Goal: Find contact information: Find contact information

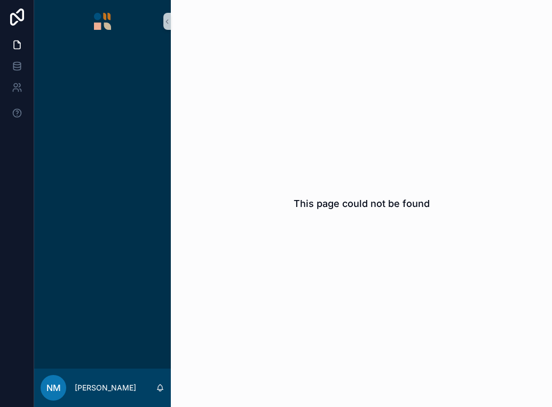
click at [443, 194] on div "This page could not be found" at bounding box center [361, 203] width 381 height 407
click at [20, 13] on icon at bounding box center [16, 17] width 21 height 17
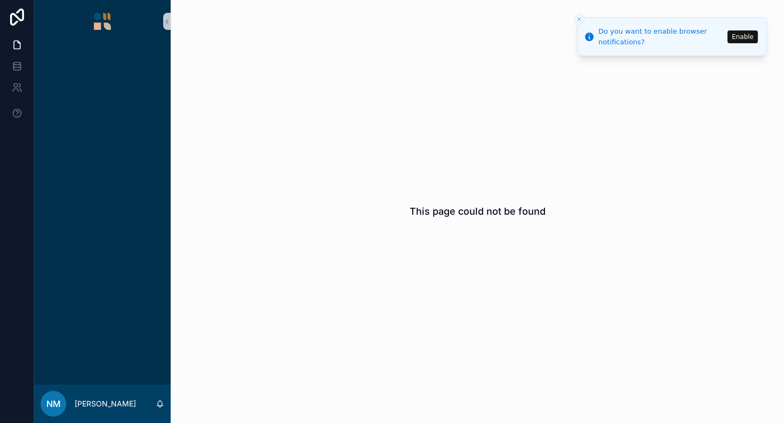
click at [104, 19] on img "scrollable content" at bounding box center [102, 21] width 17 height 17
click at [23, 85] on link at bounding box center [17, 87] width 34 height 21
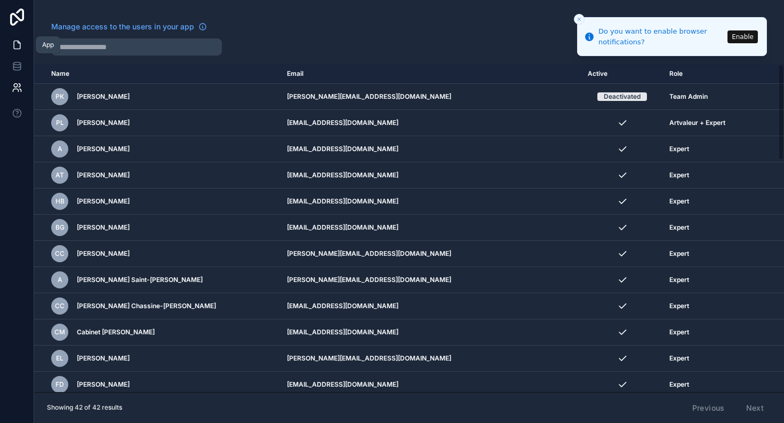
click at [14, 50] on link at bounding box center [17, 44] width 34 height 21
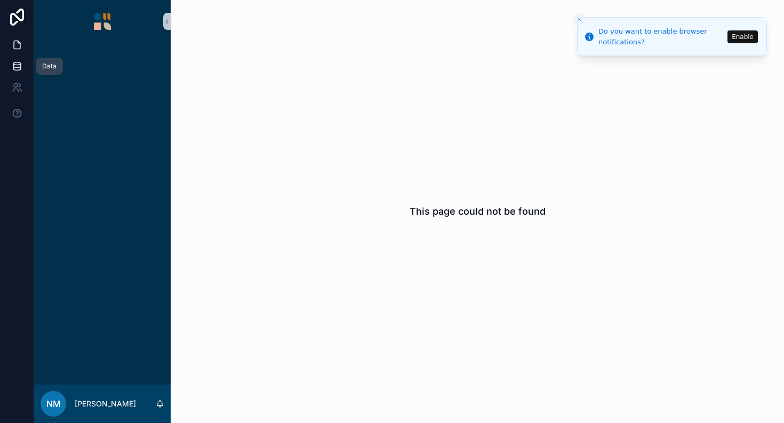
click at [18, 65] on icon at bounding box center [16, 63] width 7 height 3
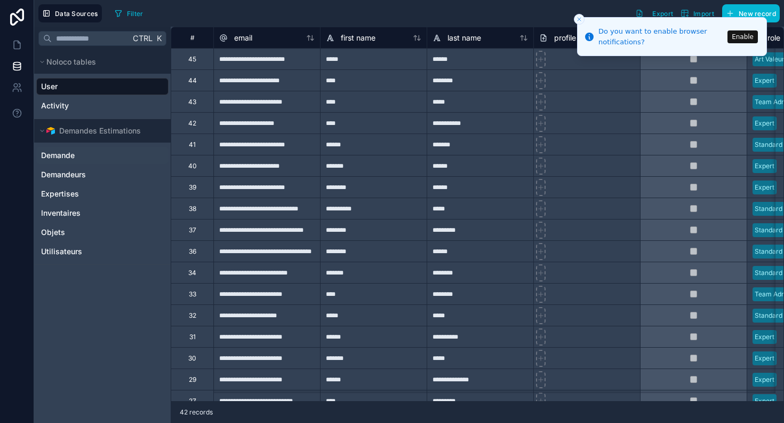
click at [83, 156] on link "Demande" at bounding box center [101, 155] width 121 height 11
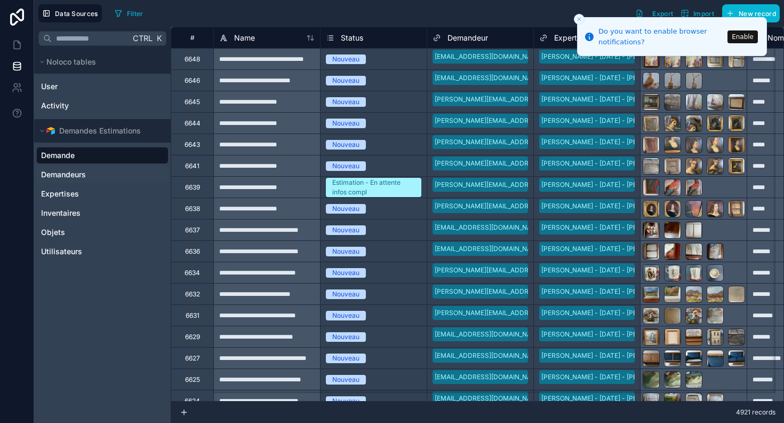
click at [77, 176] on span "Demandeurs" at bounding box center [63, 174] width 45 height 11
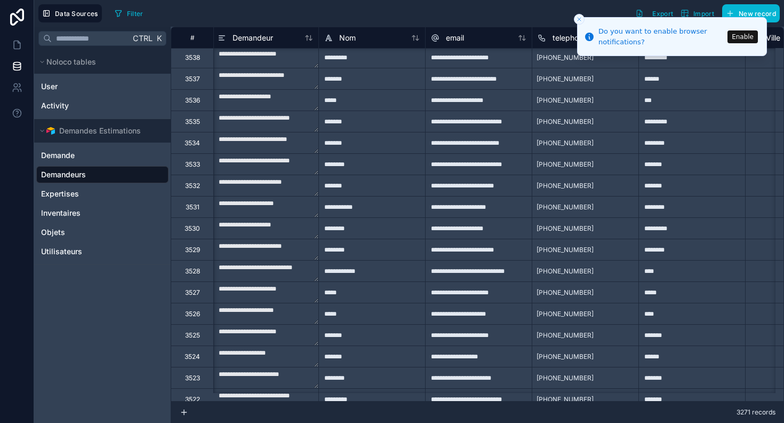
scroll to position [0, 2]
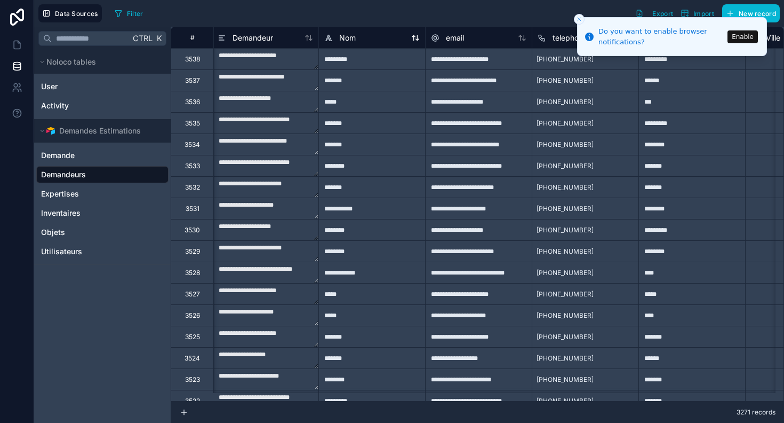
click at [353, 37] on span "Nom" at bounding box center [347, 38] width 17 height 11
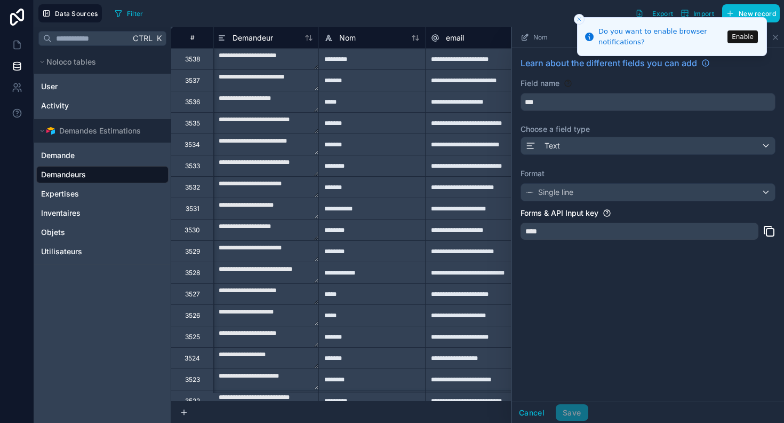
click at [119, 351] on div "Ctrl K Noloco tables User Activity Demandes Estimations Demande Demandeurs Expe…" at bounding box center [102, 225] width 137 height 396
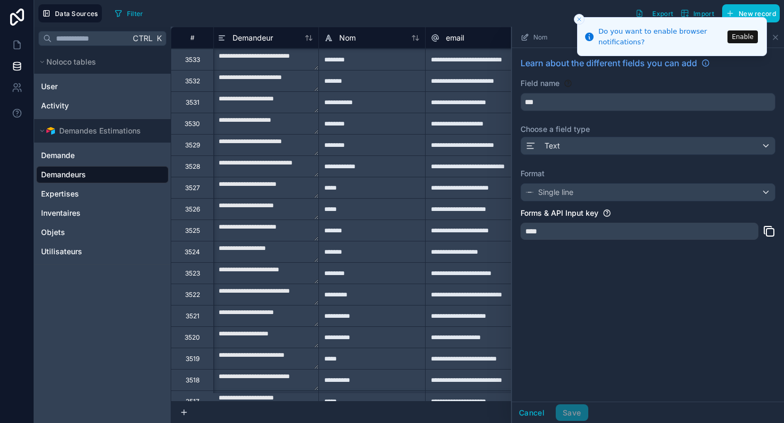
scroll to position [0, 2]
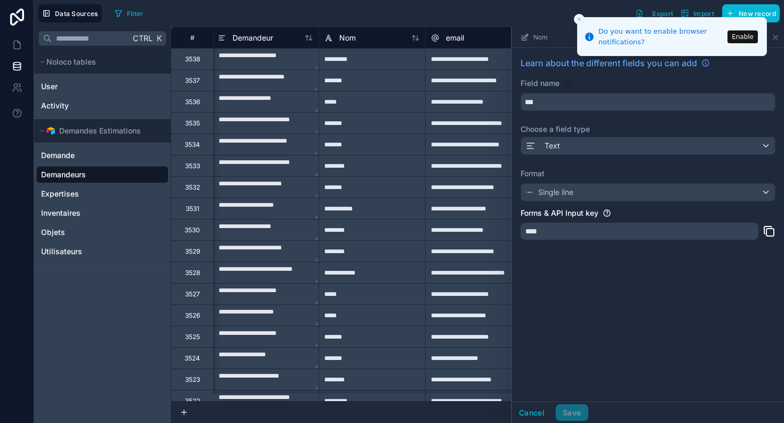
click at [581, 21] on line "Close toast" at bounding box center [579, 19] width 3 height 3
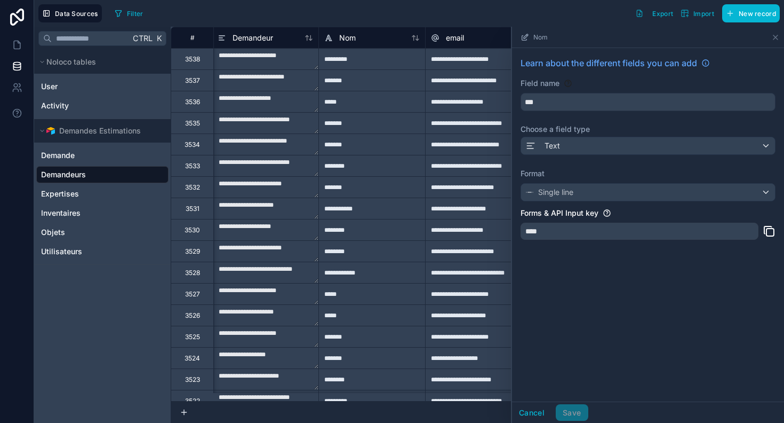
click at [530, 37] on div "Nom" at bounding box center [534, 37] width 27 height 9
click at [141, 290] on div "Ctrl K Noloco tables User Activity Demandes Estimations Demande Demandeurs Expe…" at bounding box center [102, 225] width 137 height 396
click at [87, 357] on div "Ctrl K Noloco tables User Activity Demandes Estimations Demande Demandeurs Expe…" at bounding box center [102, 225] width 137 height 396
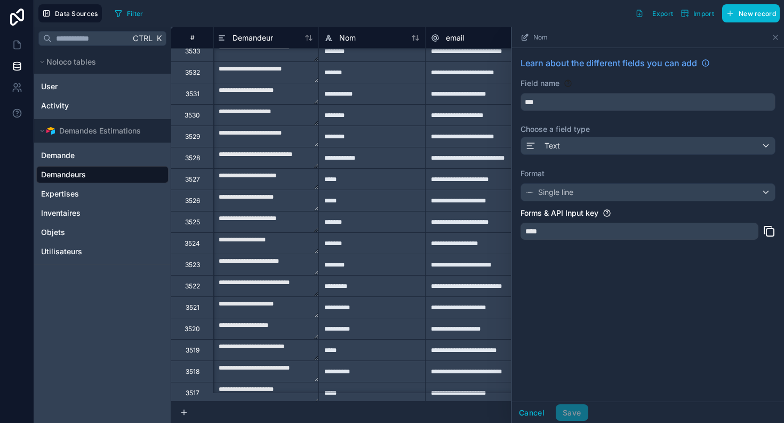
scroll to position [124, 2]
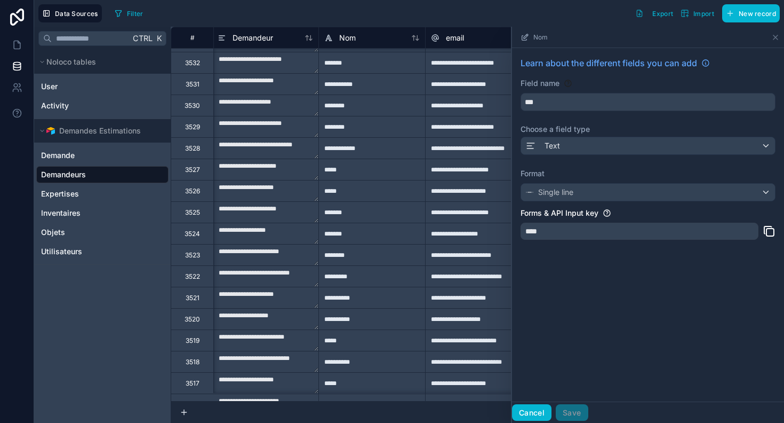
click at [530, 409] on button "Cancel" at bounding box center [531, 412] width 39 height 17
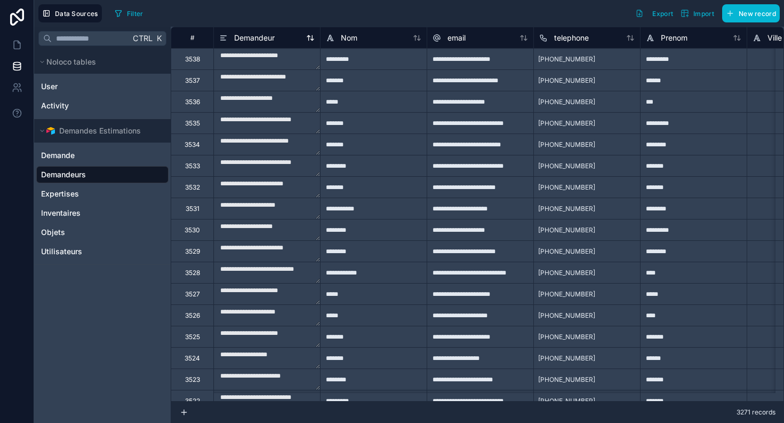
click at [242, 38] on span "Demandeur" at bounding box center [254, 38] width 41 height 11
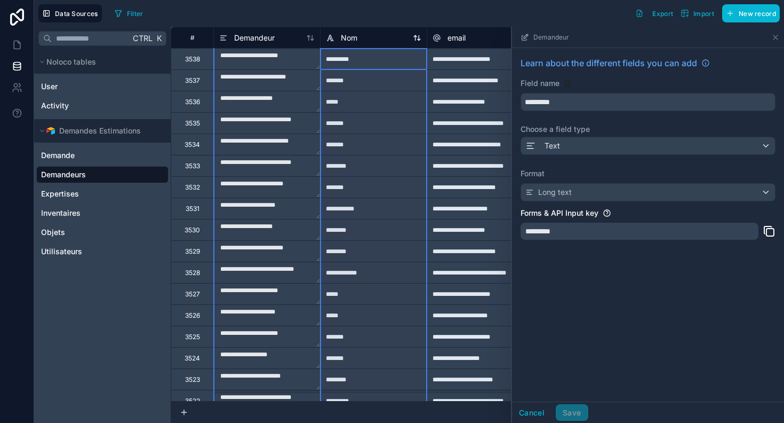
click at [352, 39] on span "Nom" at bounding box center [349, 38] width 17 height 11
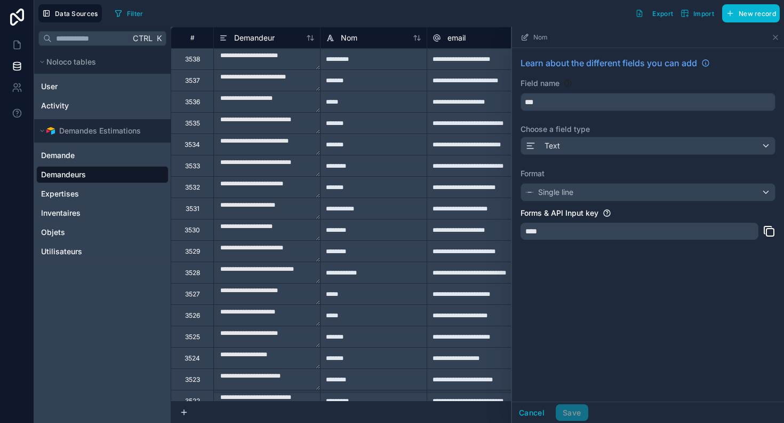
click at [109, 369] on div "Ctrl K Noloco tables User Activity Demandes Estimations Demande Demandeurs Expe…" at bounding box center [102, 225] width 137 height 396
click at [71, 39] on input "text" at bounding box center [91, 38] width 78 height 19
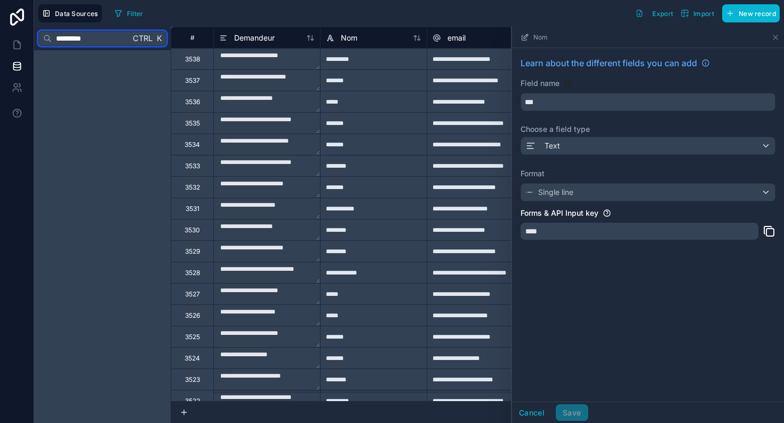
type input "********"
click at [99, 78] on div "******** Ctrl K" at bounding box center [102, 225] width 137 height 396
click at [137, 35] on span "Ctrl" at bounding box center [143, 37] width 22 height 13
click at [110, 97] on div "******** Ctrl K" at bounding box center [102, 225] width 137 height 396
click at [537, 410] on button "Cancel" at bounding box center [531, 412] width 39 height 17
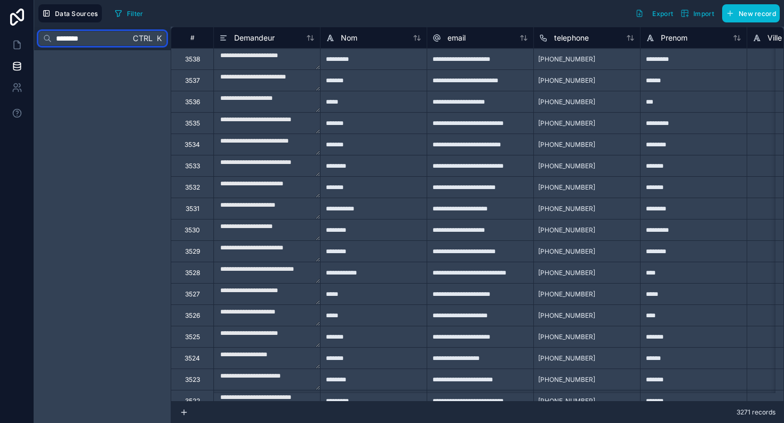
click at [89, 35] on input "********" at bounding box center [91, 38] width 78 height 19
click at [19, 86] on icon at bounding box center [20, 85] width 2 height 3
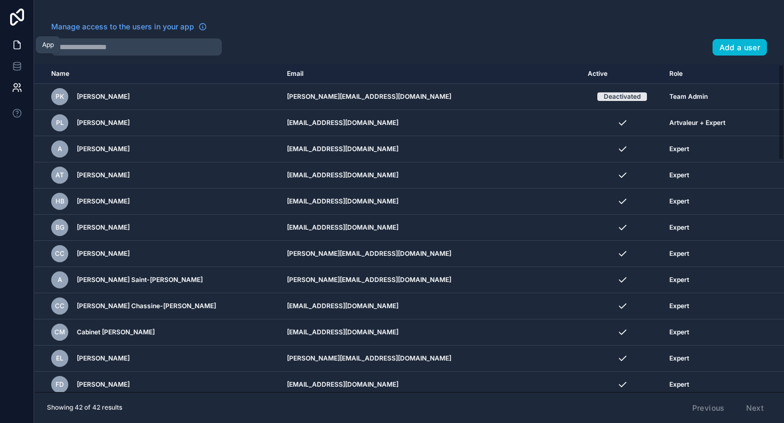
click at [16, 46] on icon at bounding box center [17, 44] width 11 height 11
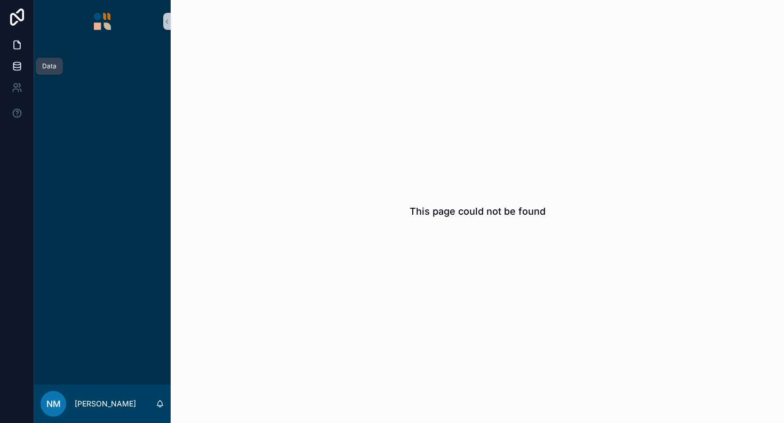
click at [13, 67] on icon at bounding box center [16, 68] width 7 height 4
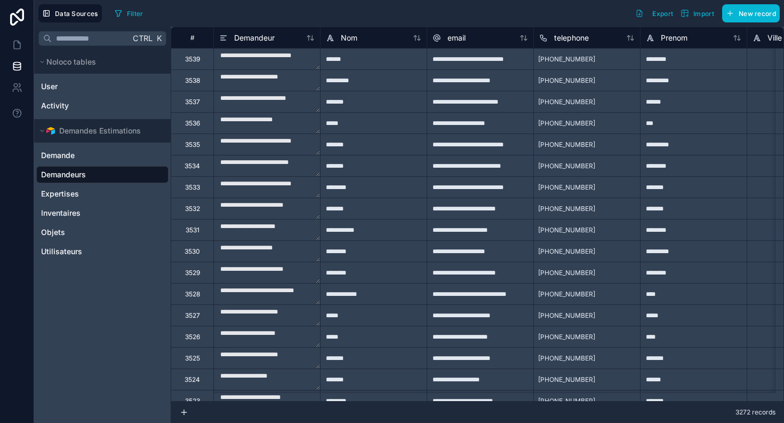
click at [77, 176] on span "Demandeurs" at bounding box center [63, 174] width 45 height 11
click at [738, 9] on button "New record" at bounding box center [751, 13] width 58 height 18
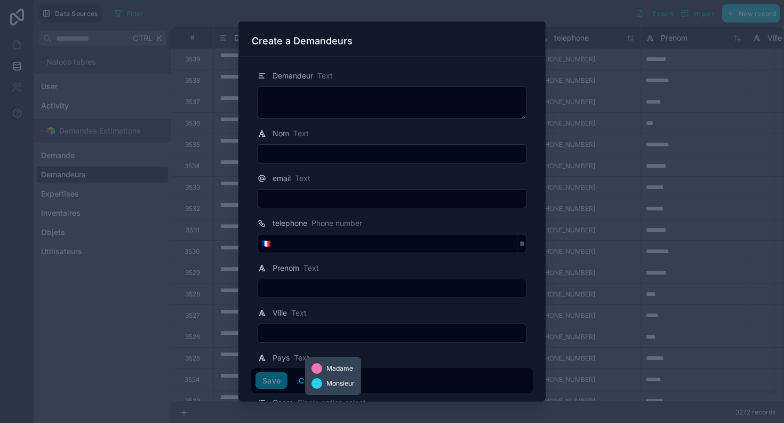
click at [311, 381] on div "Madame Monsieur" at bounding box center [333, 375] width 56 height 38
click at [301, 381] on button "Cancel" at bounding box center [311, 380] width 39 height 17
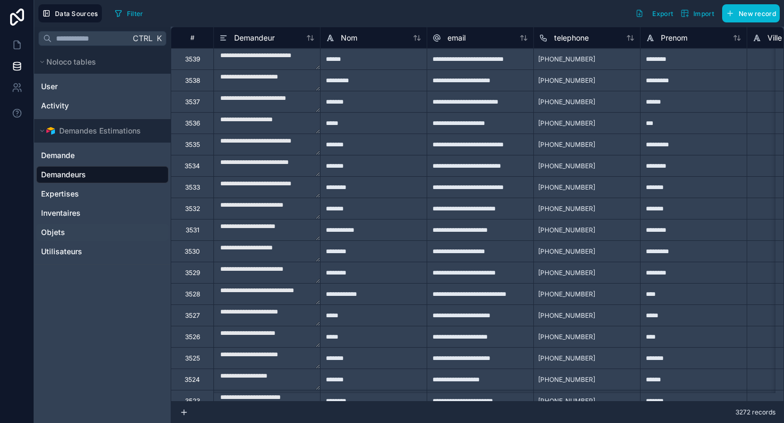
click at [67, 233] on link "Objets" at bounding box center [101, 232] width 121 height 11
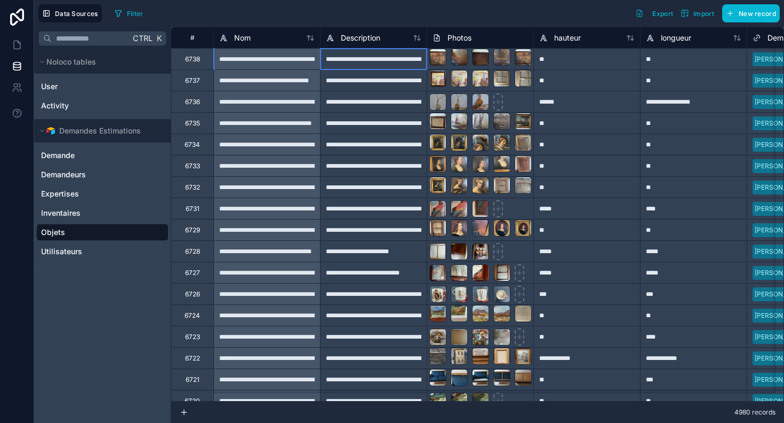
click at [369, 60] on div "**********" at bounding box center [373, 58] width 107 height 21
click at [79, 168] on div "Demandeurs" at bounding box center [102, 174] width 132 height 17
click at [80, 170] on span "Demandeurs" at bounding box center [63, 174] width 45 height 11
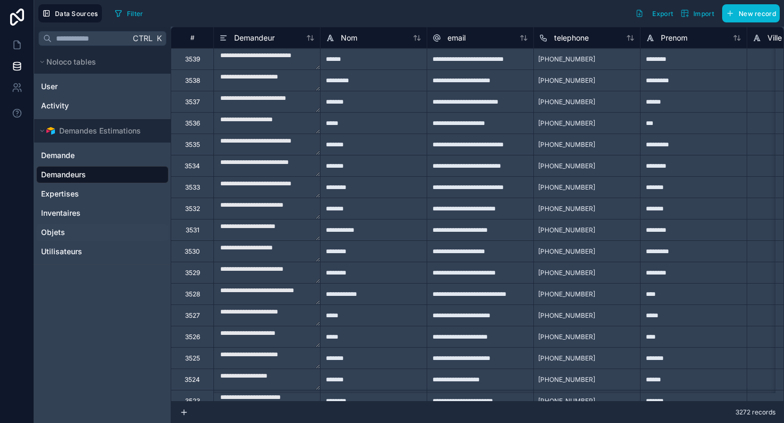
click at [84, 233] on link "Objets" at bounding box center [101, 232] width 121 height 11
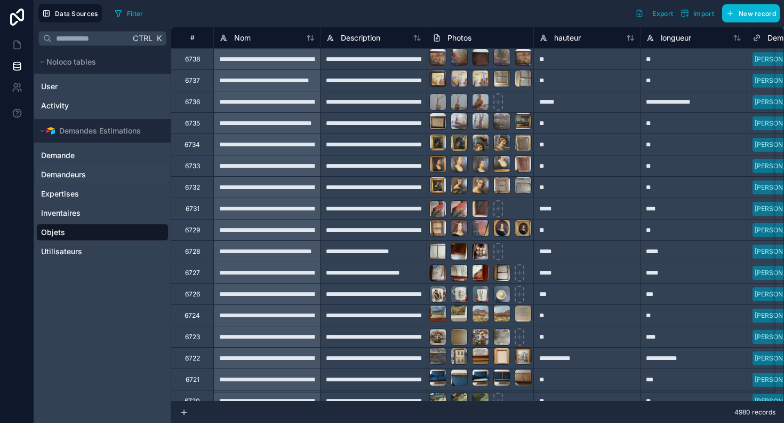
click at [63, 171] on span "Demandeurs" at bounding box center [63, 174] width 45 height 11
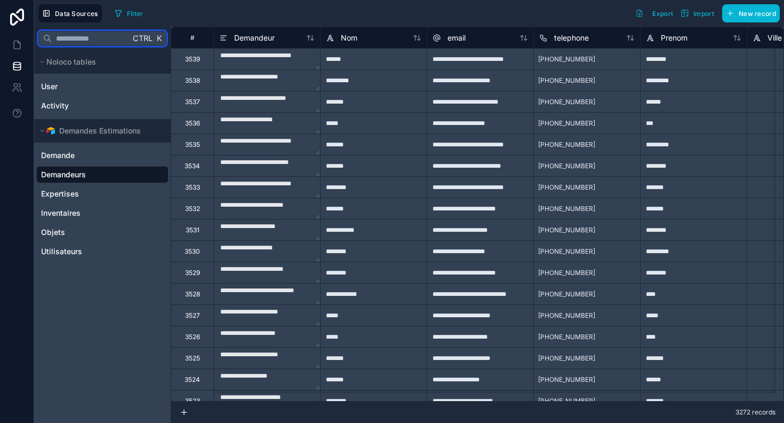
click at [78, 41] on input "text" at bounding box center [91, 38] width 78 height 19
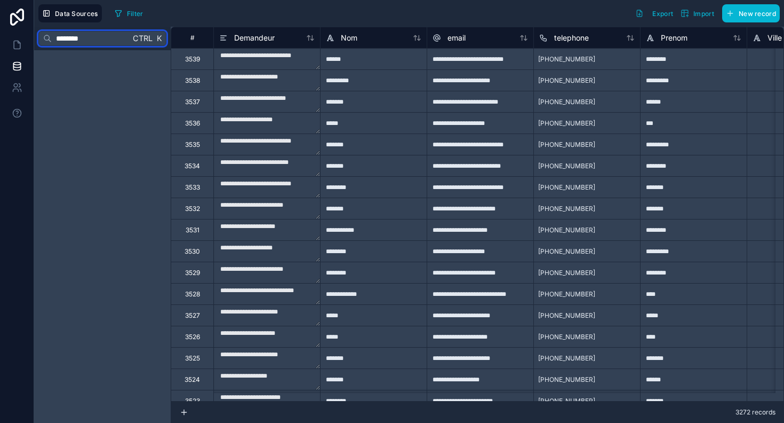
click at [61, 39] on input "********" at bounding box center [91, 38] width 78 height 19
drag, startPoint x: 85, startPoint y: 39, endPoint x: 16, endPoint y: 34, distance: 69.6
click at [16, 34] on div "**********" at bounding box center [392, 211] width 784 height 423
type input "****"
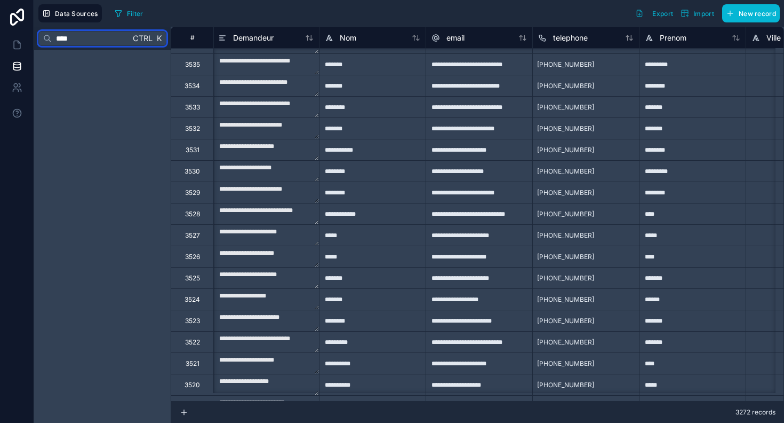
scroll to position [0, 1]
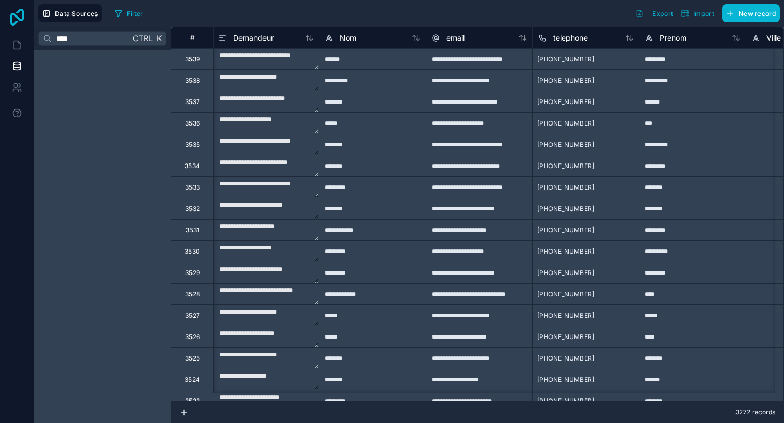
click at [17, 20] on icon at bounding box center [16, 17] width 21 height 17
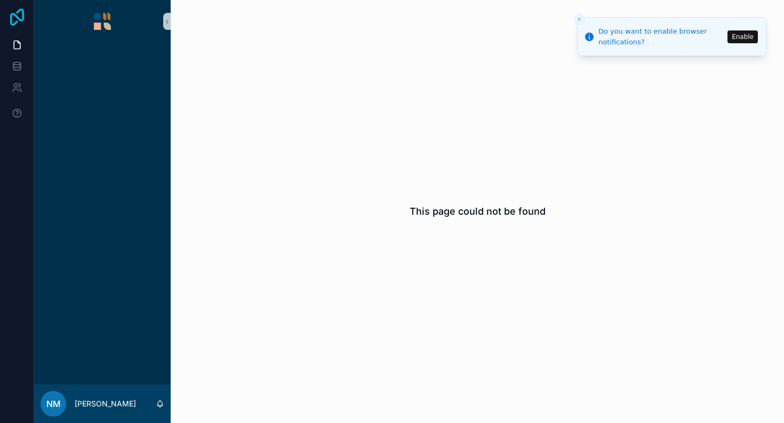
click at [15, 21] on icon at bounding box center [16, 17] width 21 height 17
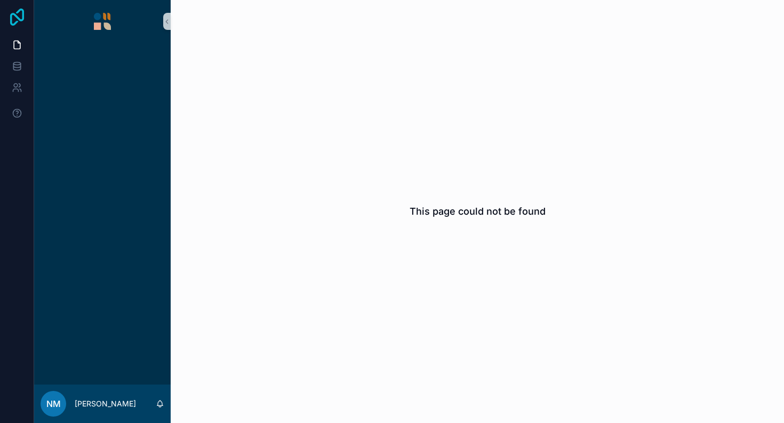
click at [21, 21] on icon at bounding box center [16, 17] width 21 height 17
click at [19, 86] on icon at bounding box center [17, 87] width 11 height 11
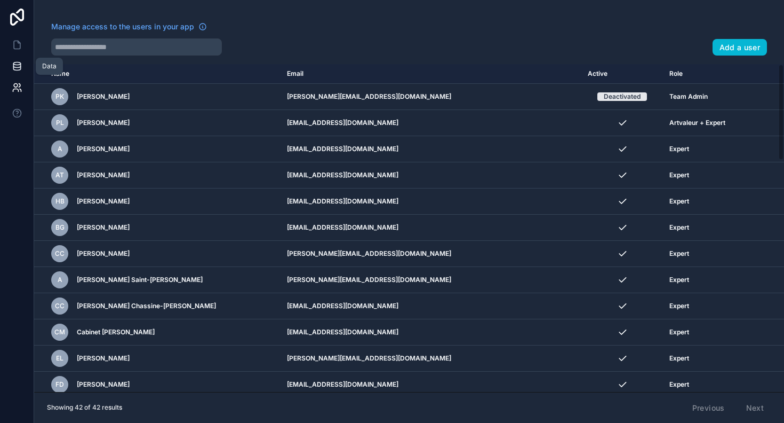
click at [17, 67] on icon at bounding box center [16, 65] width 7 height 4
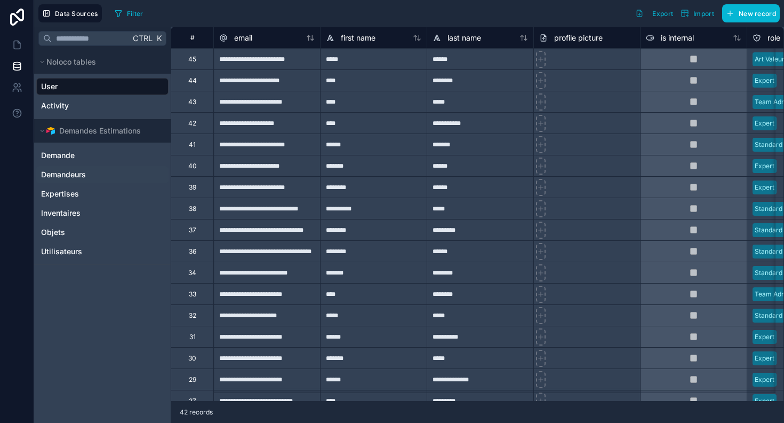
click at [94, 176] on link "Demandeurs" at bounding box center [101, 174] width 121 height 11
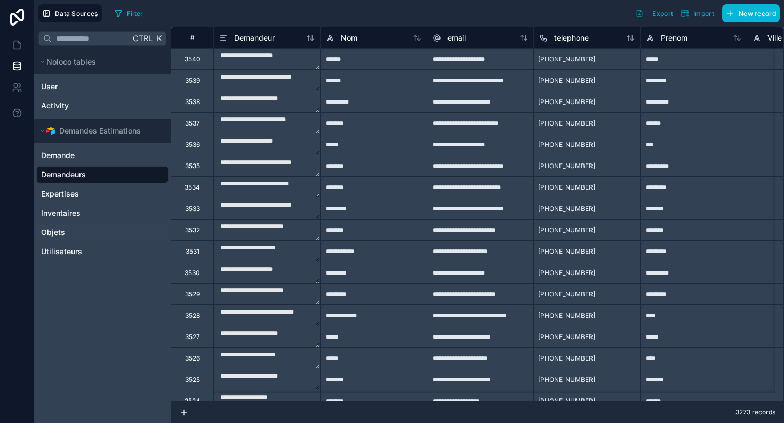
click at [61, 233] on span "Objets" at bounding box center [53, 232] width 24 height 11
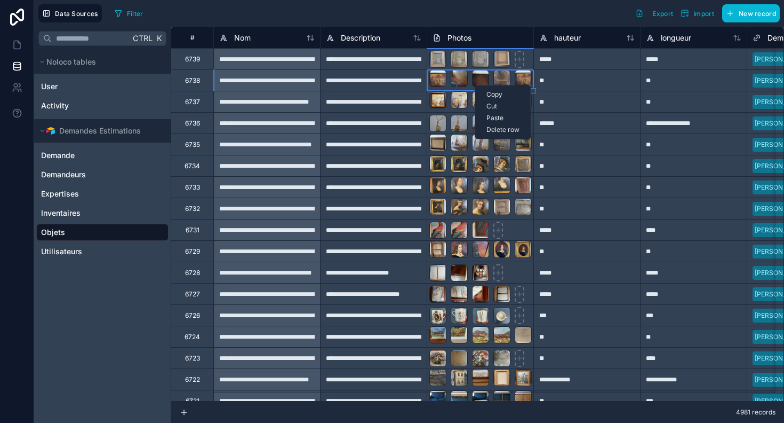
drag, startPoint x: 475, startPoint y: 85, endPoint x: 395, endPoint y: 93, distance: 80.4
click at [287, 403] on div "4981 records" at bounding box center [478, 411] width 614 height 21
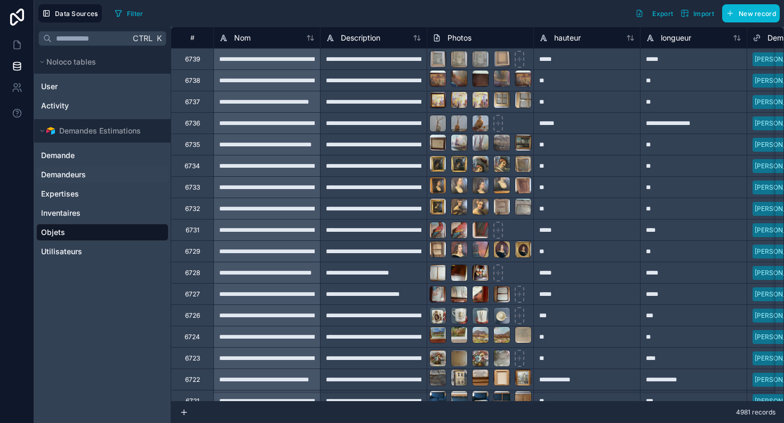
click at [99, 169] on link "Demandeurs" at bounding box center [101, 174] width 121 height 11
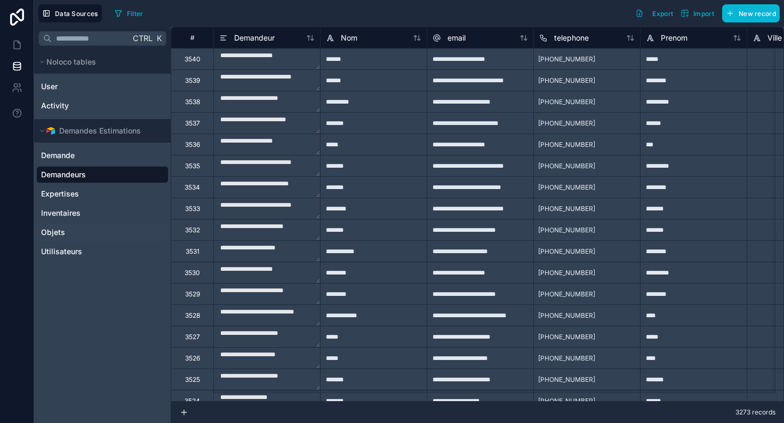
click at [74, 233] on link "Objets" at bounding box center [101, 232] width 121 height 11
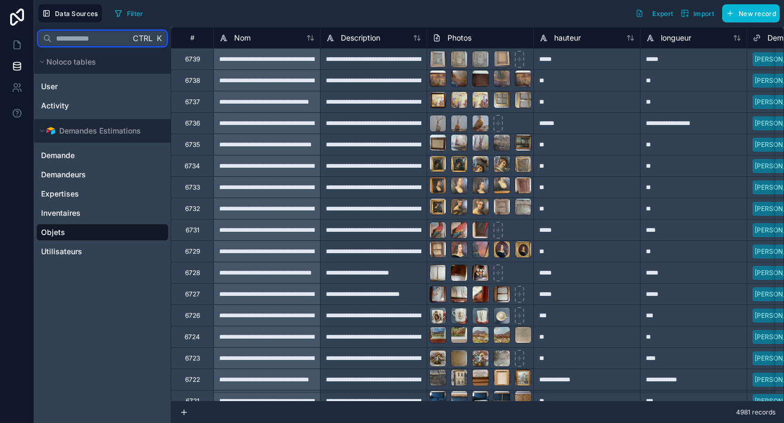
click at [94, 37] on input "text" at bounding box center [91, 38] width 78 height 19
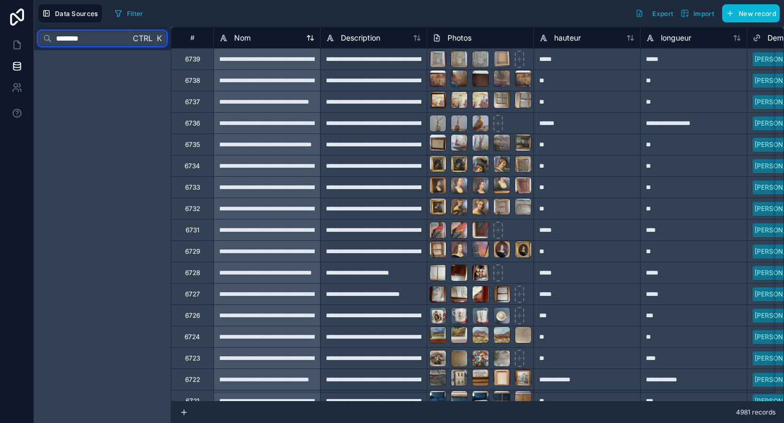
type input "********"
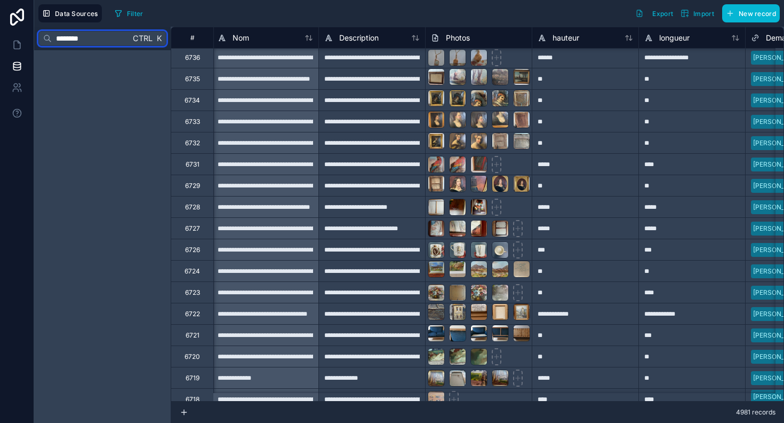
scroll to position [79, 2]
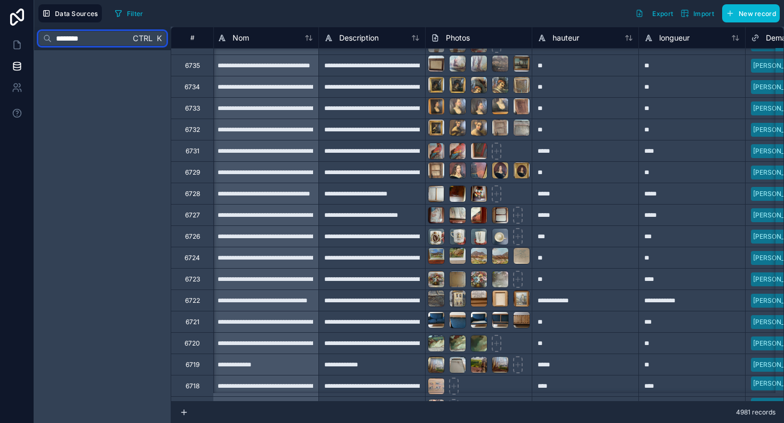
click at [93, 39] on input "********" at bounding box center [91, 38] width 78 height 19
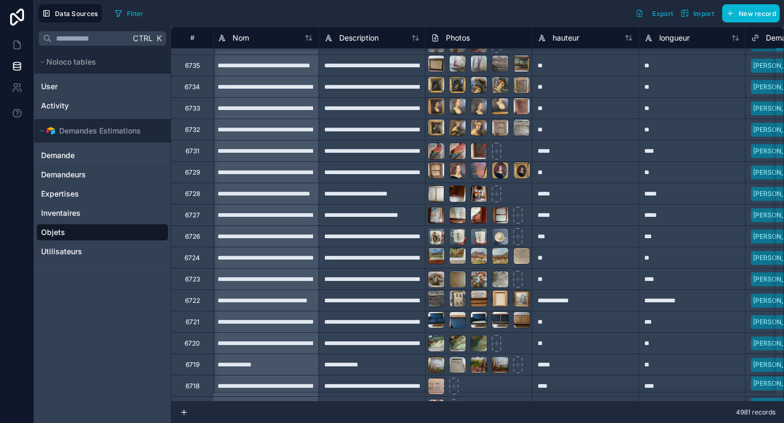
click at [68, 154] on span "Demande" at bounding box center [58, 155] width 34 height 11
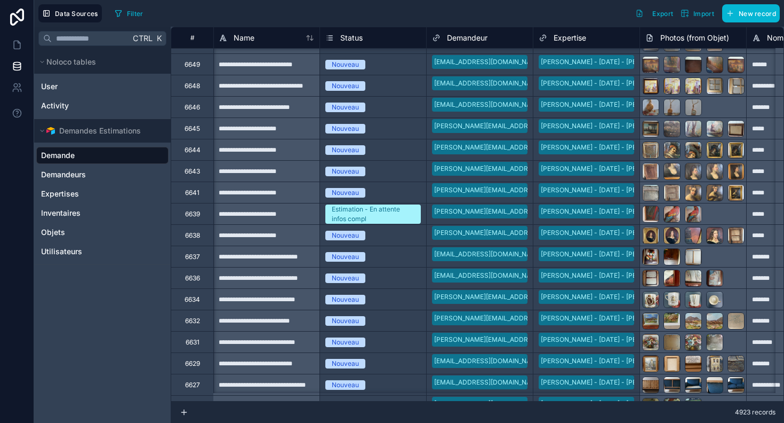
scroll to position [0, 1]
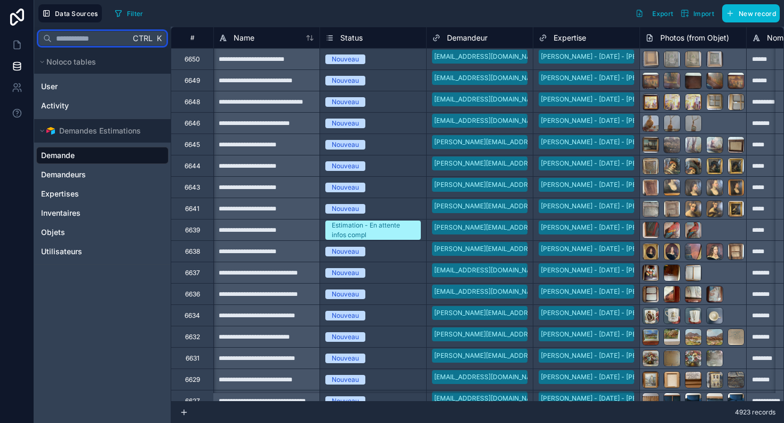
click at [62, 33] on input "text" at bounding box center [91, 38] width 78 height 19
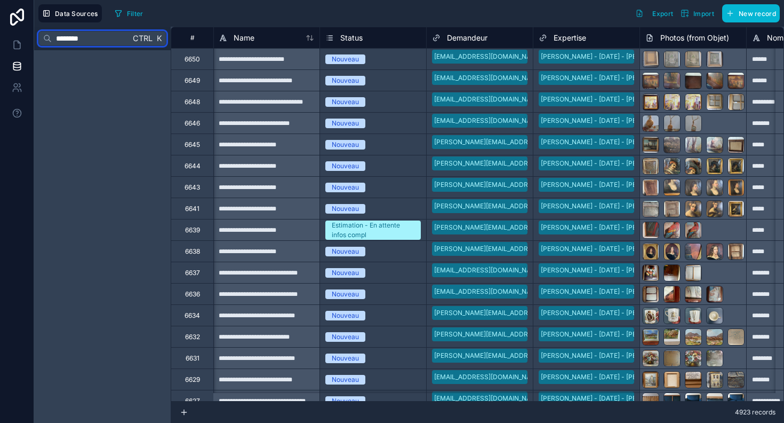
type input "********"
click at [21, 20] on icon at bounding box center [17, 17] width 14 height 17
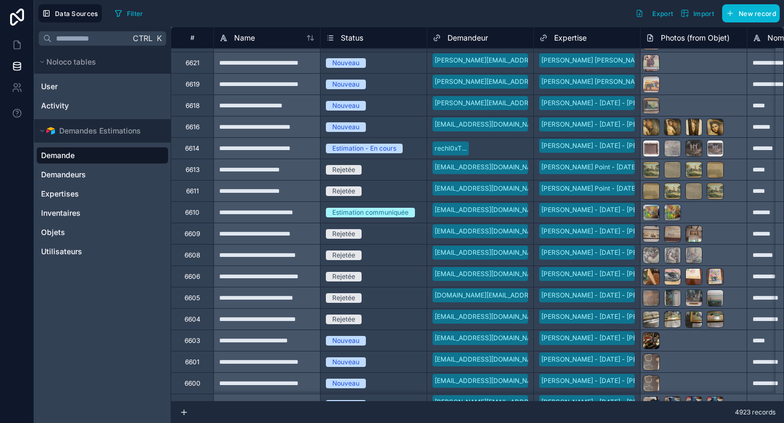
scroll to position [424, 0]
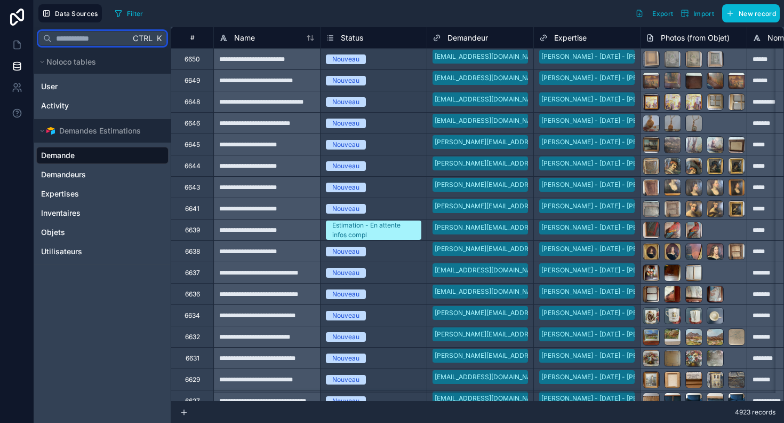
click at [88, 37] on input "text" at bounding box center [91, 38] width 78 height 19
click at [97, 36] on input "text" at bounding box center [91, 38] width 78 height 19
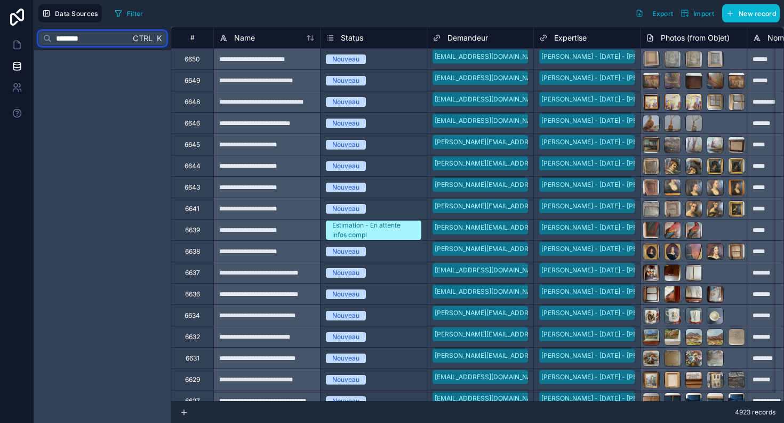
type input "********"
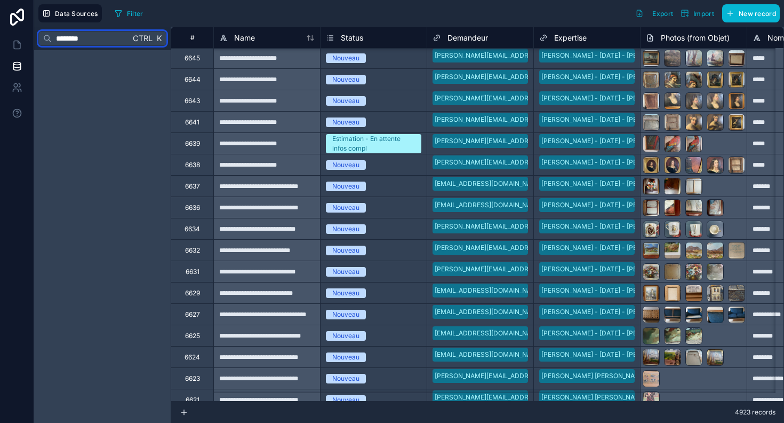
scroll to position [88, 0]
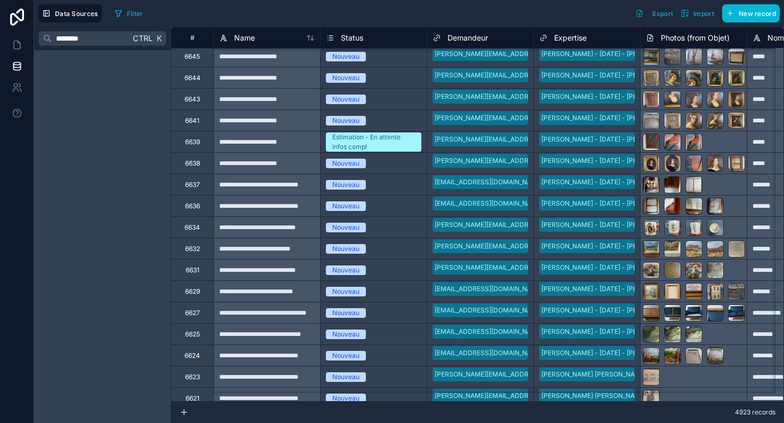
click at [140, 38] on span "Ctrl" at bounding box center [143, 37] width 22 height 13
click at [95, 39] on input "********" at bounding box center [91, 38] width 78 height 19
click at [22, 172] on div at bounding box center [17, 211] width 34 height 423
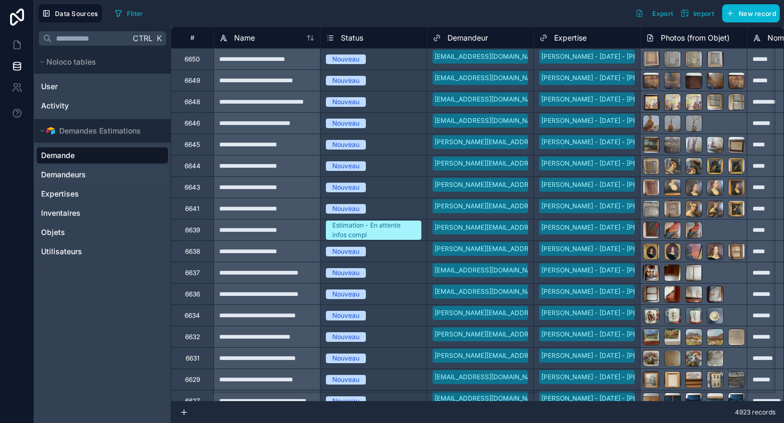
click at [75, 176] on span "Demandeurs" at bounding box center [63, 174] width 45 height 11
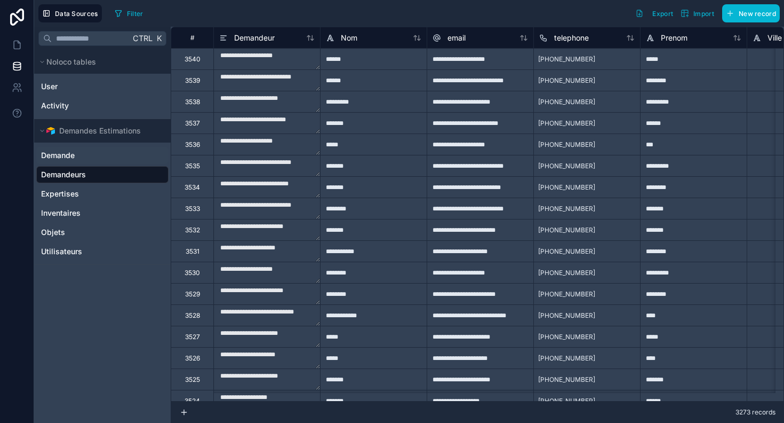
click at [71, 153] on span "Demande" at bounding box center [58, 155] width 34 height 11
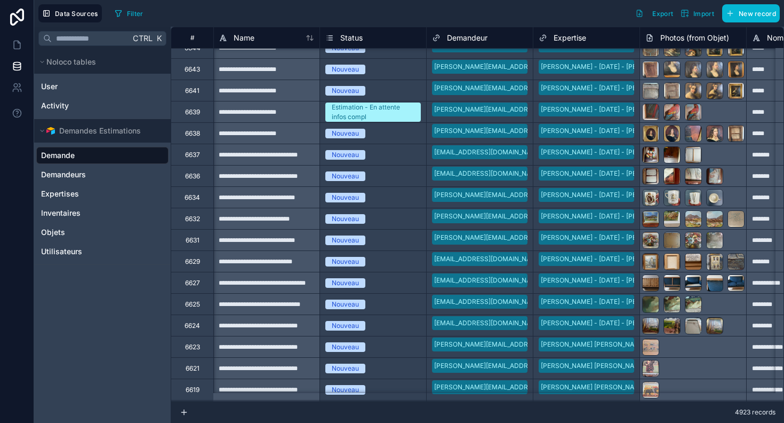
scroll to position [0, 1]
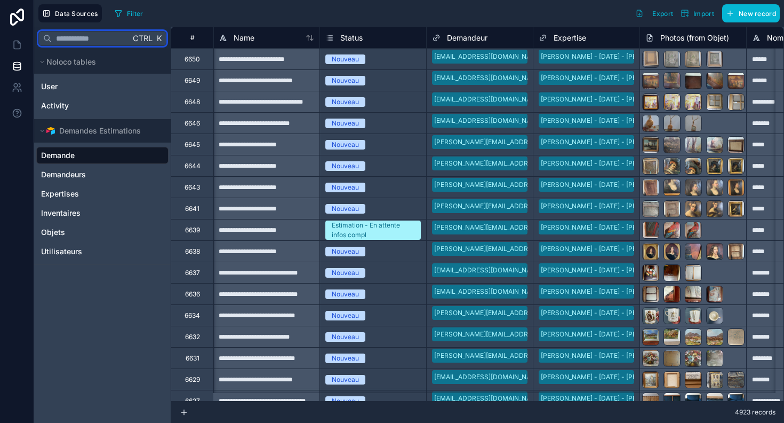
click at [80, 47] on input "text" at bounding box center [91, 38] width 78 height 19
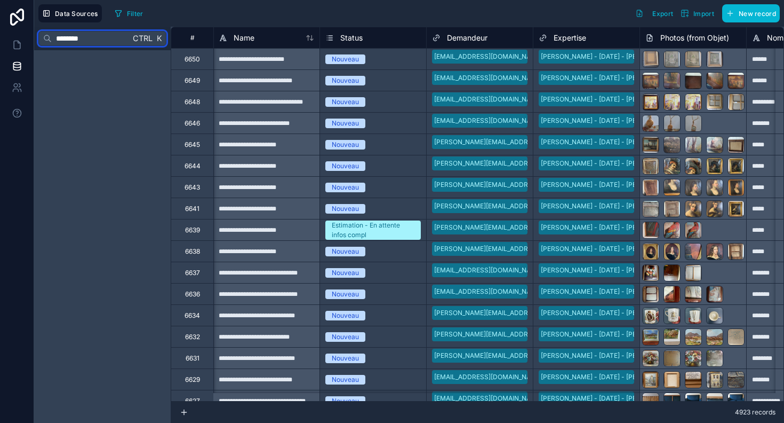
type input "********"
click at [14, 44] on icon at bounding box center [17, 45] width 6 height 8
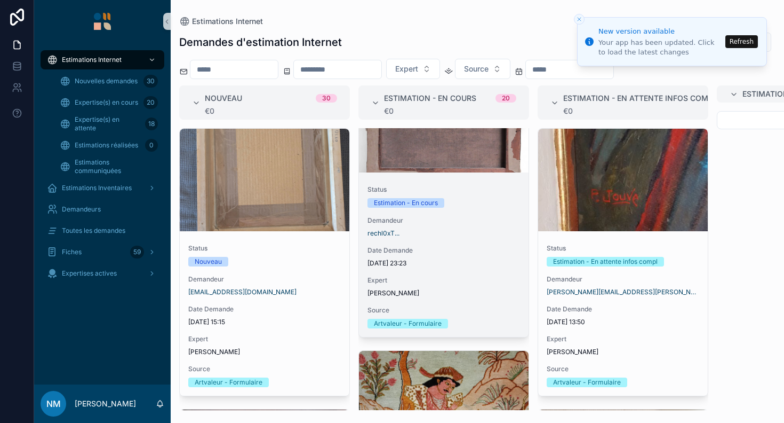
scroll to position [67, 0]
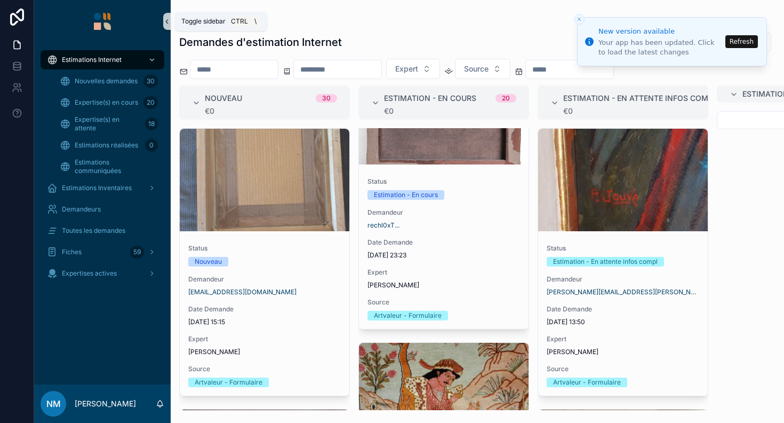
click at [164, 23] on icon "scrollable content" at bounding box center [166, 22] width 7 height 8
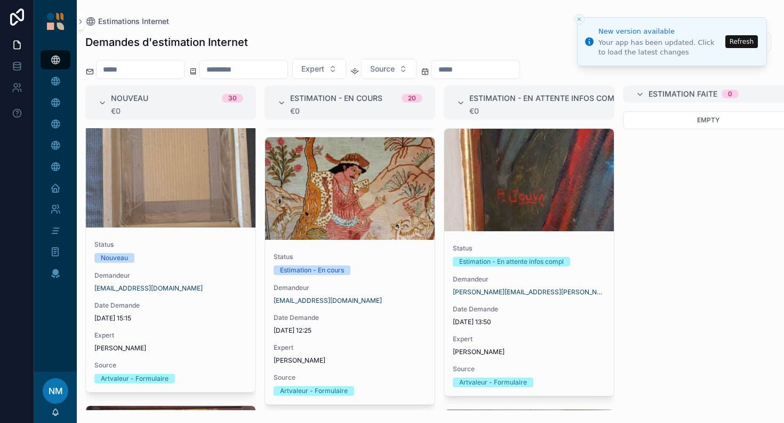
scroll to position [280, 0]
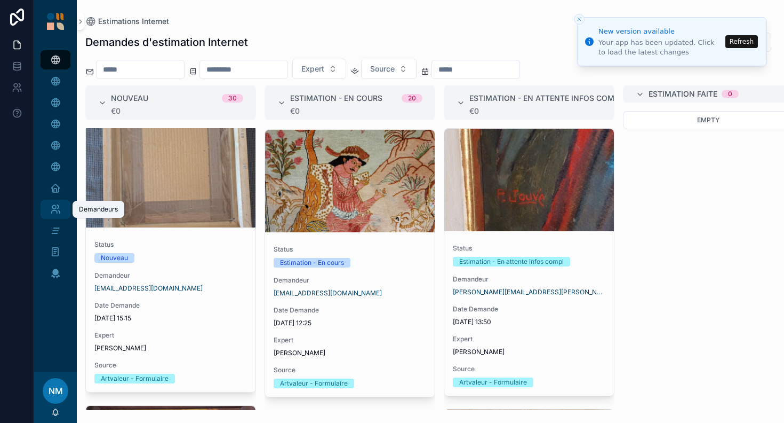
click at [62, 202] on div "Demandeurs" at bounding box center [55, 209] width 17 height 17
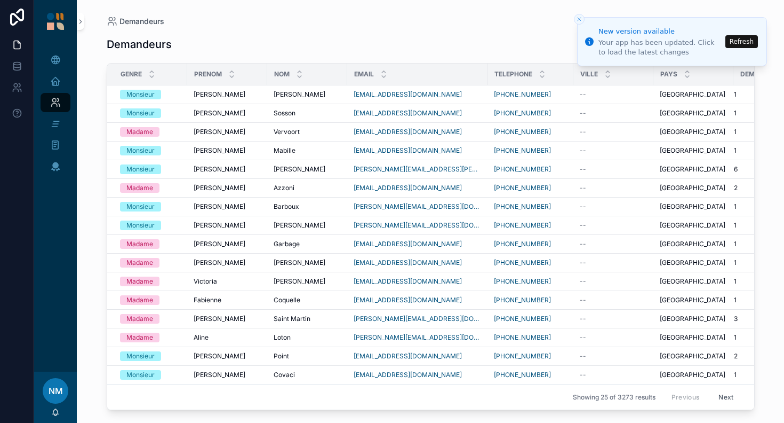
click at [576, 20] on icon "Close toast" at bounding box center [579, 19] width 6 height 6
click at [578, 19] on icon "Close toast" at bounding box center [579, 19] width 6 height 6
click at [744, 38] on button "Refresh" at bounding box center [742, 41] width 33 height 13
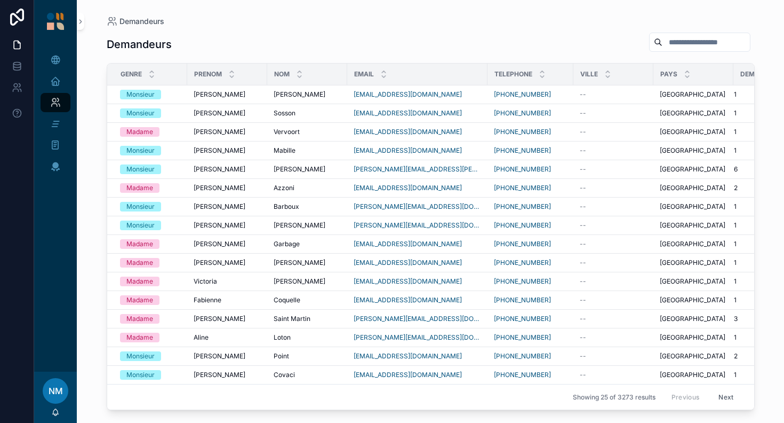
click at [691, 43] on input "scrollable content" at bounding box center [706, 42] width 87 height 15
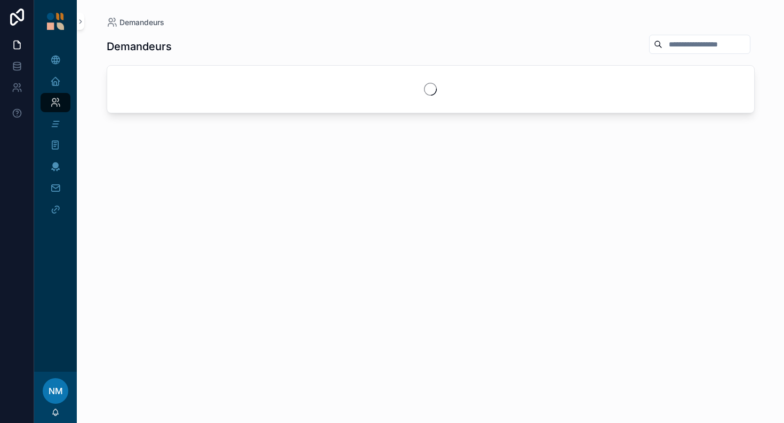
click at [691, 43] on input "scrollable content" at bounding box center [706, 44] width 87 height 15
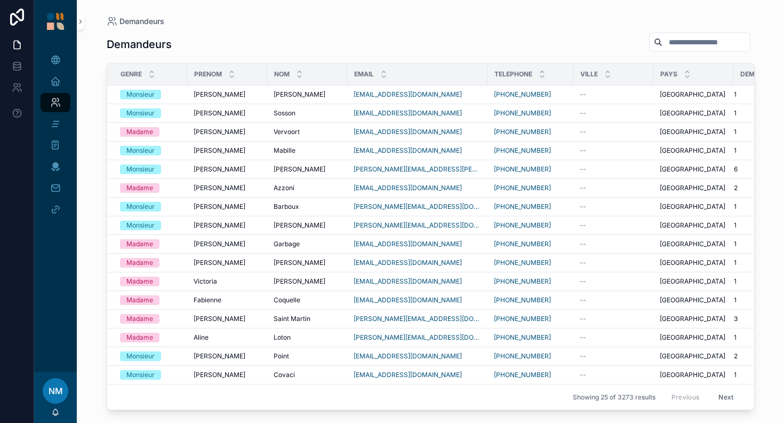
click at [691, 43] on input "scrollable content" at bounding box center [706, 42] width 87 height 15
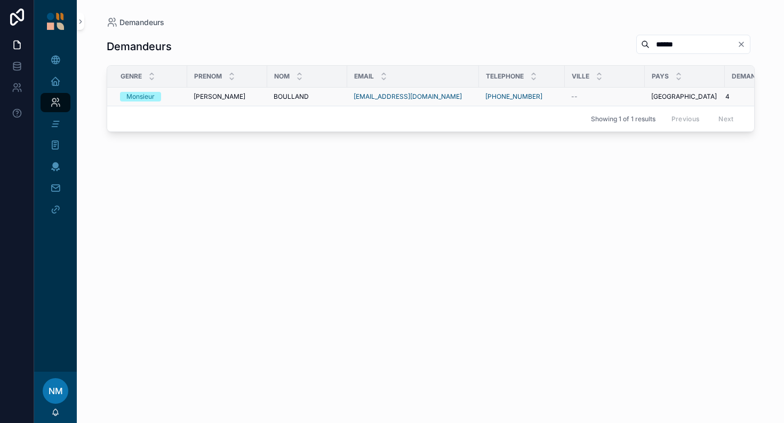
type input "******"
click at [337, 96] on div "BOULLAND BOULLAND" at bounding box center [307, 96] width 67 height 9
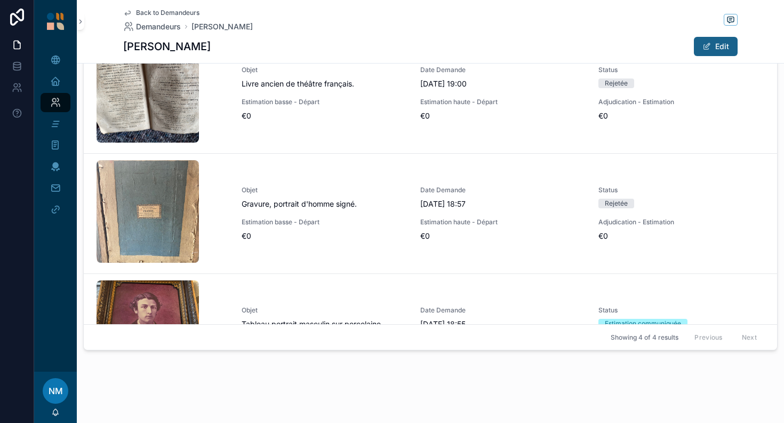
click at [706, 49] on span "scrollable content" at bounding box center [707, 46] width 9 height 9
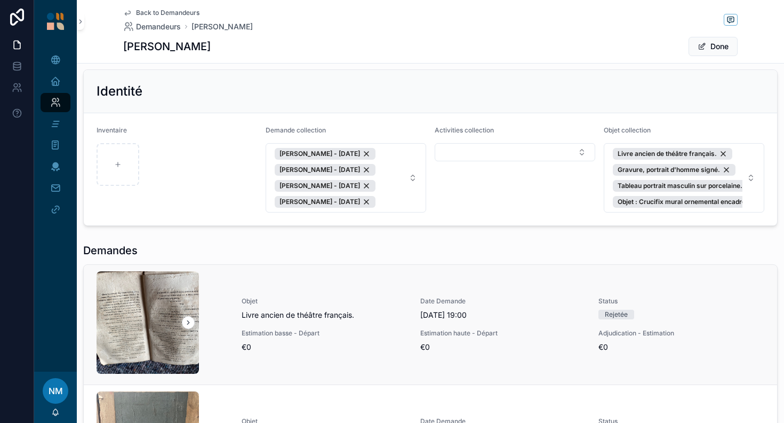
scroll to position [241, 0]
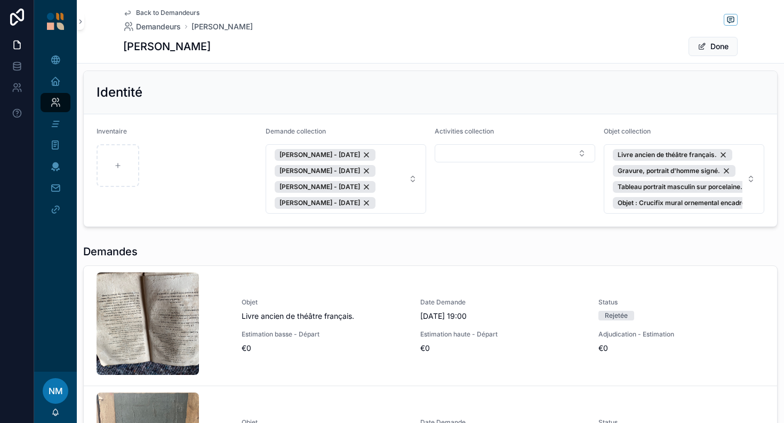
click at [622, 66] on div "**********" at bounding box center [430, 210] width 707 height 751
click at [129, 10] on link "Back to Demandeurs" at bounding box center [161, 13] width 76 height 9
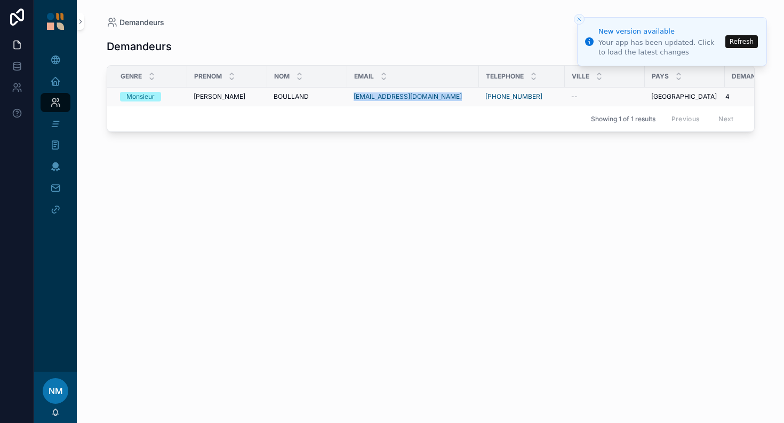
drag, startPoint x: 346, startPoint y: 94, endPoint x: 449, endPoint y: 92, distance: 103.5
click at [449, 92] on tr "Monsieur [PERSON_NAME] BOULLAND [EMAIL_ADDRESS][DOMAIN_NAME] [PHONE_NUMBER] -- …" at bounding box center [465, 96] width 717 height 19
copy tr "BOULLAND [EMAIL_ADDRESS][DOMAIN_NAME]"
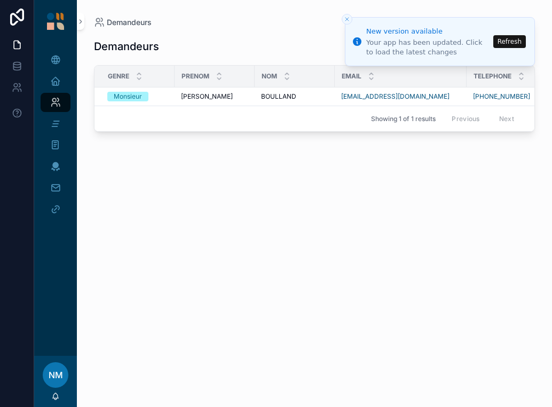
click at [256, 38] on div "Demandeurs ******" at bounding box center [314, 46] width 441 height 25
click at [551, 27] on div "Demandeurs Demandeurs ****** Genre Prenom Nom Email Telephone Ville Pays Demand…" at bounding box center [314, 197] width 475 height 394
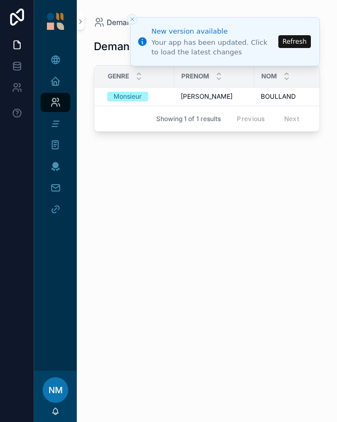
click at [197, 173] on div "Demandeurs ****** Genre Prenom Nom Email Telephone Ville Pays Demandes Monsieur…" at bounding box center [207, 218] width 226 height 381
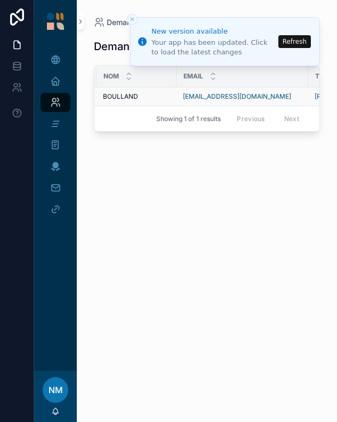
scroll to position [0, 159]
click at [264, 94] on link "[EMAIL_ADDRESS][DOMAIN_NAME]" at bounding box center [236, 96] width 108 height 9
drag, startPoint x: 178, startPoint y: 97, endPoint x: 277, endPoint y: 95, distance: 99.8
click at [277, 95] on td "[EMAIL_ADDRESS][DOMAIN_NAME]" at bounding box center [242, 96] width 132 height 19
copy link "[EMAIL_ADDRESS][DOMAIN_NAME]"
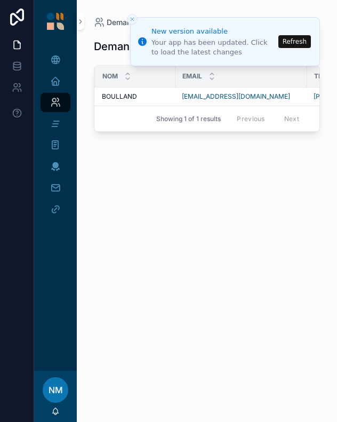
click at [241, 292] on div "Demandeurs ****** Genre Prenom Nom Email Telephone Ville Pays Demandes Monsieur…" at bounding box center [207, 218] width 226 height 381
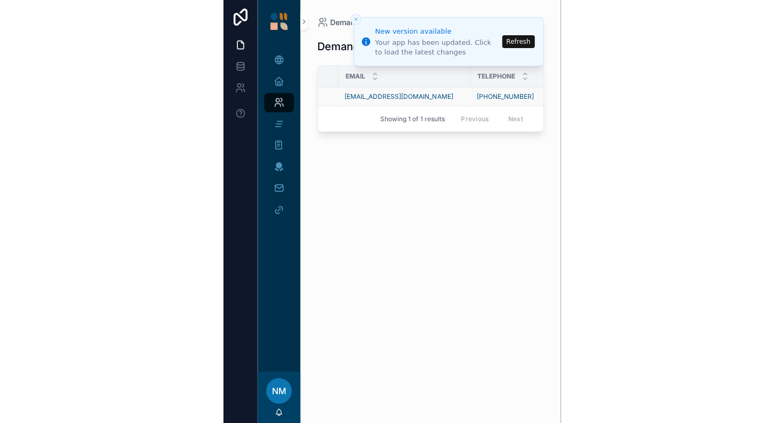
scroll to position [0, 250]
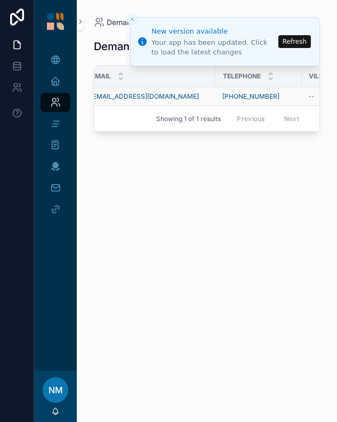
drag, startPoint x: 238, startPoint y: 94, endPoint x: 278, endPoint y: 97, distance: 40.6
click at [278, 97] on td "[PHONE_NUMBER]" at bounding box center [259, 96] width 86 height 19
copy link "[PHONE_NUMBER]"
click at [162, 234] on div "Demandeurs ****** Genre Prenom Nom Email Telephone Ville Pays Demandes Monsieur…" at bounding box center [207, 218] width 226 height 381
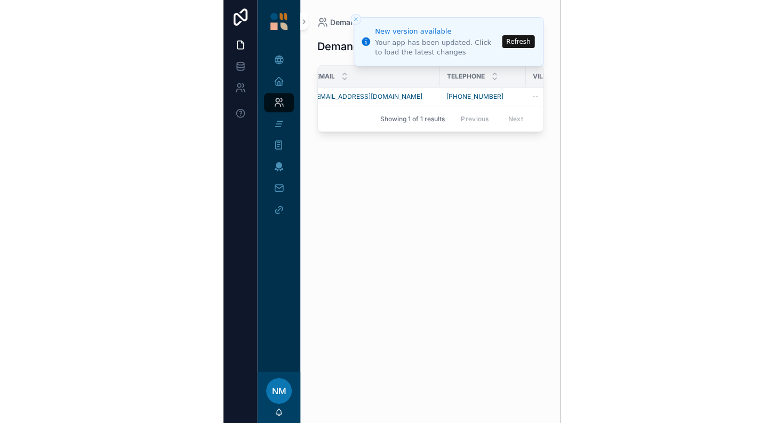
scroll to position [0, 70]
